Goal: Information Seeking & Learning: Learn about a topic

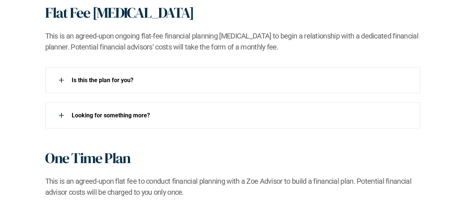
scroll to position [670, 0]
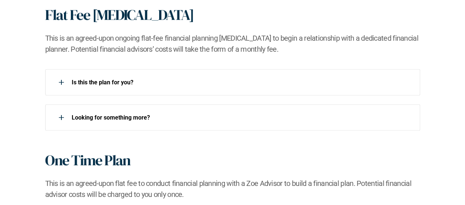
click at [62, 116] on div at bounding box center [61, 117] width 15 height 15
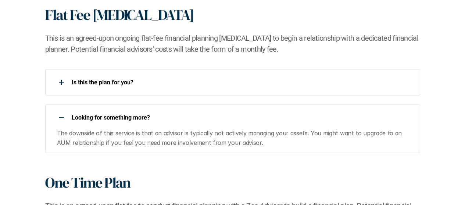
click at [64, 86] on div at bounding box center [61, 82] width 15 height 15
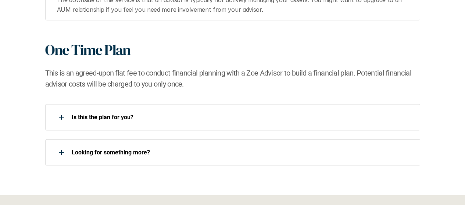
scroll to position [856, 0]
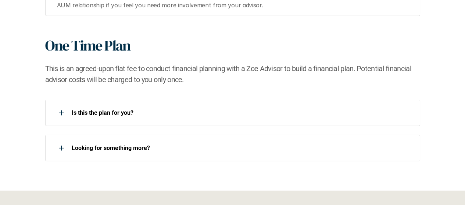
click at [63, 114] on div at bounding box center [61, 113] width 15 height 15
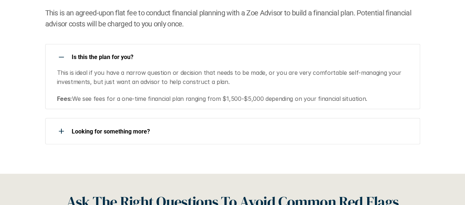
scroll to position [912, 0]
click at [58, 132] on div at bounding box center [61, 131] width 15 height 15
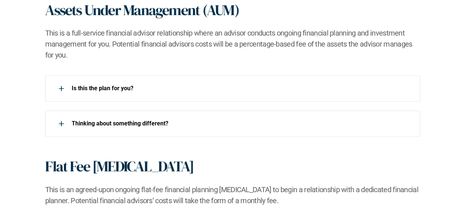
scroll to position [516, 0]
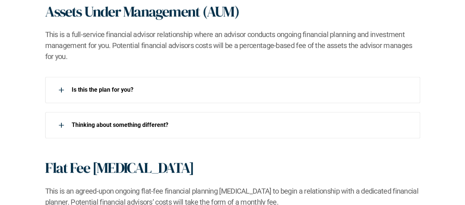
click at [22, 124] on div "Is this the plan for you?​ ​Thinking about something different?​" at bounding box center [233, 108] width 436 height 62
click at [63, 84] on div at bounding box center [61, 90] width 15 height 15
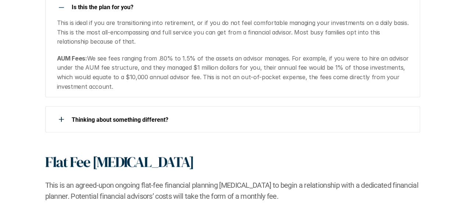
scroll to position [600, 0]
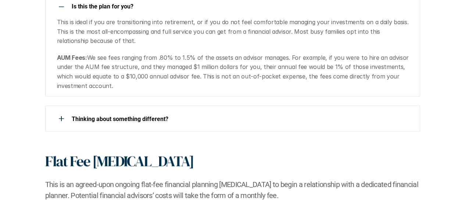
click at [58, 116] on div at bounding box center [61, 118] width 15 height 15
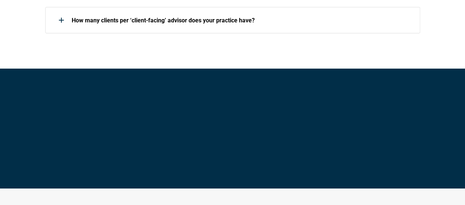
click at [26, 84] on div "Ready to Grow Your Wealth? Find your financial advisor matches. Find an Advisor" at bounding box center [232, 129] width 465 height 120
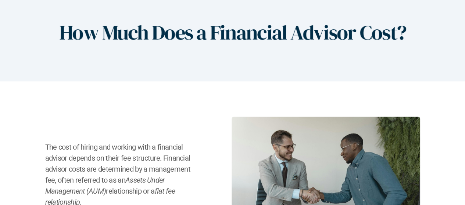
scroll to position [0, 0]
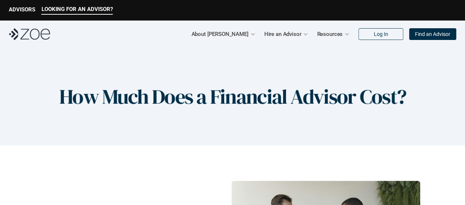
click at [249, 33] on div "About [PERSON_NAME]" at bounding box center [223, 34] width 64 height 15
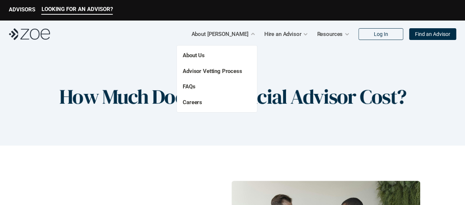
click at [292, 34] on p "Hire an Advisor" at bounding box center [282, 34] width 37 height 11
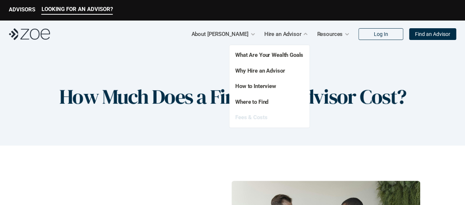
click at [258, 117] on link "Fees & Costs" at bounding box center [251, 117] width 32 height 7
click at [43, 134] on div "How Much Does a Financial Advisor Cost?" at bounding box center [232, 97] width 465 height 98
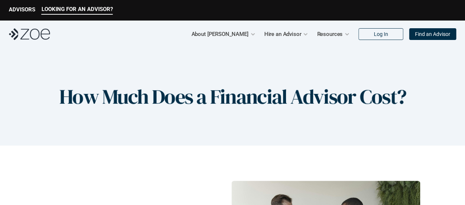
click at [292, 35] on p "Hire an Advisor" at bounding box center [282, 34] width 37 height 11
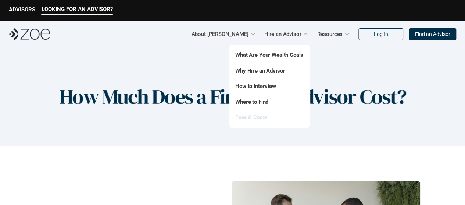
click at [257, 119] on link "Fees & Costs" at bounding box center [251, 117] width 32 height 7
click at [42, 143] on div "How Much Does a Financial Advisor Cost?" at bounding box center [232, 97] width 465 height 98
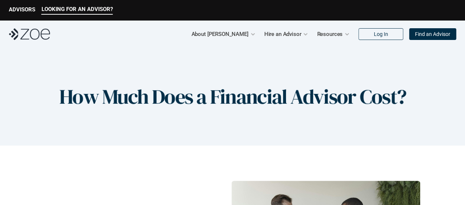
click at [339, 36] on p "Resources" at bounding box center [330, 34] width 26 height 11
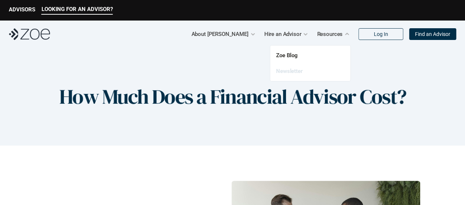
click at [299, 71] on link "Newsletter" at bounding box center [289, 71] width 27 height 7
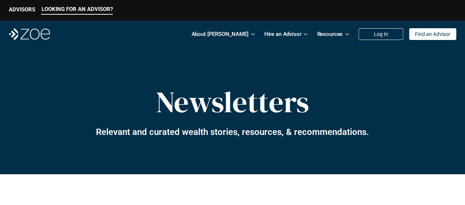
click at [291, 35] on p "Hire an Advisor" at bounding box center [282, 34] width 37 height 11
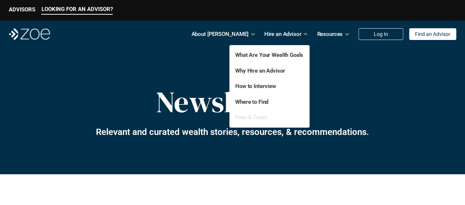
click at [260, 115] on link "Fees & Costs" at bounding box center [251, 117] width 32 height 7
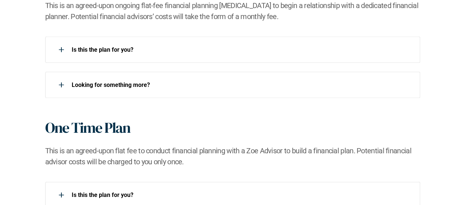
click at [27, 143] on div "One Time Plan This is an agreed-upon flat fee to conduct financial planning wit…" at bounding box center [233, 181] width 436 height 125
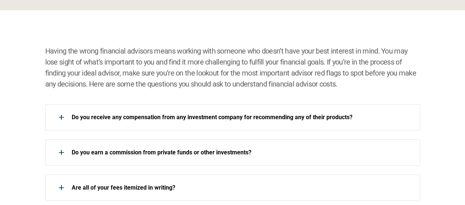
click at [19, 97] on div "Having the wrong financial advisors means working with someone who doesn’t have…" at bounding box center [232, 141] width 465 height 262
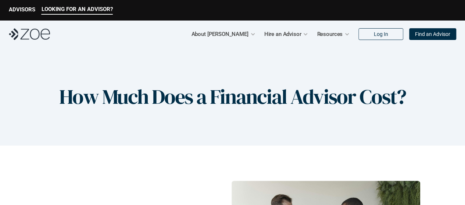
click at [242, 30] on p "About [PERSON_NAME]" at bounding box center [219, 34] width 57 height 11
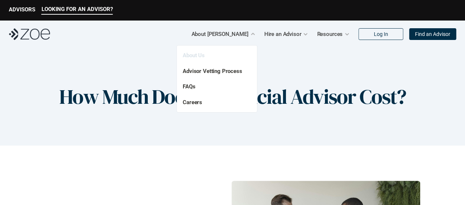
click at [200, 57] on link "About Us" at bounding box center [194, 55] width 22 height 7
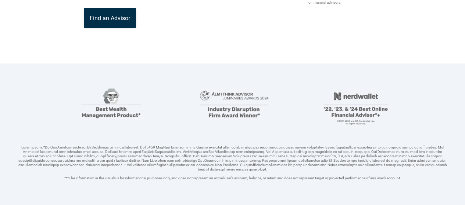
scroll to position [198, 0]
